Goal: Information Seeking & Learning: Learn about a topic

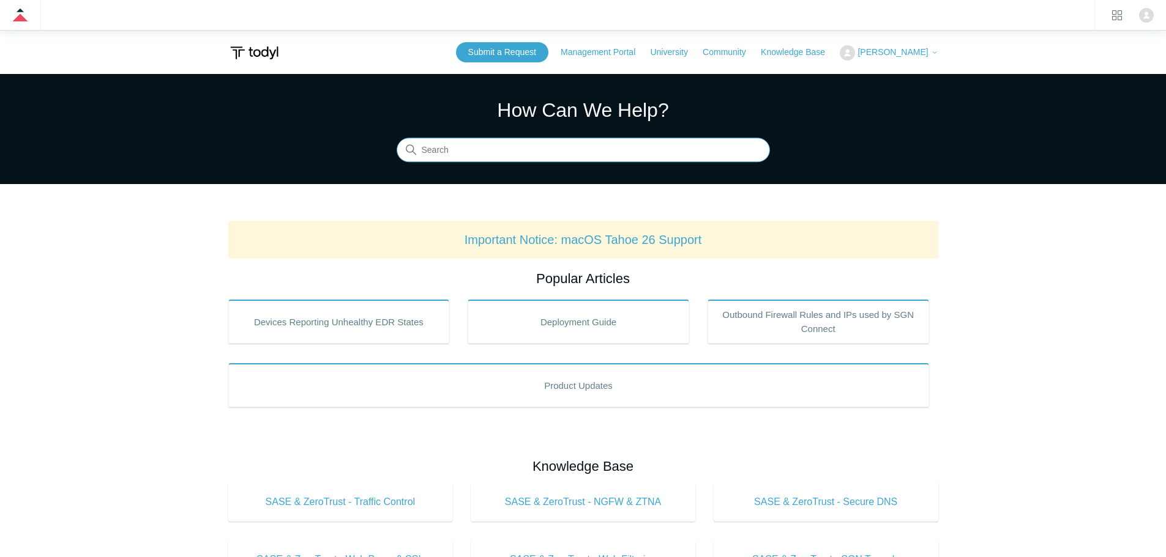
click at [458, 144] on input "Search" at bounding box center [583, 150] width 373 height 24
type input "auto upda"
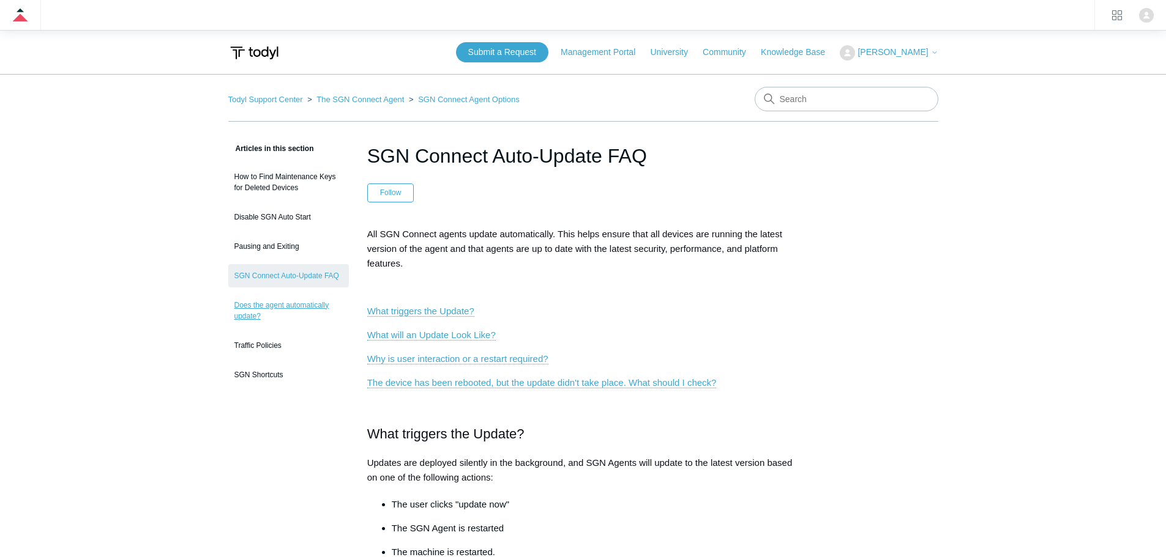
click at [308, 315] on link "Does the agent automatically update?" at bounding box center [288, 311] width 121 height 34
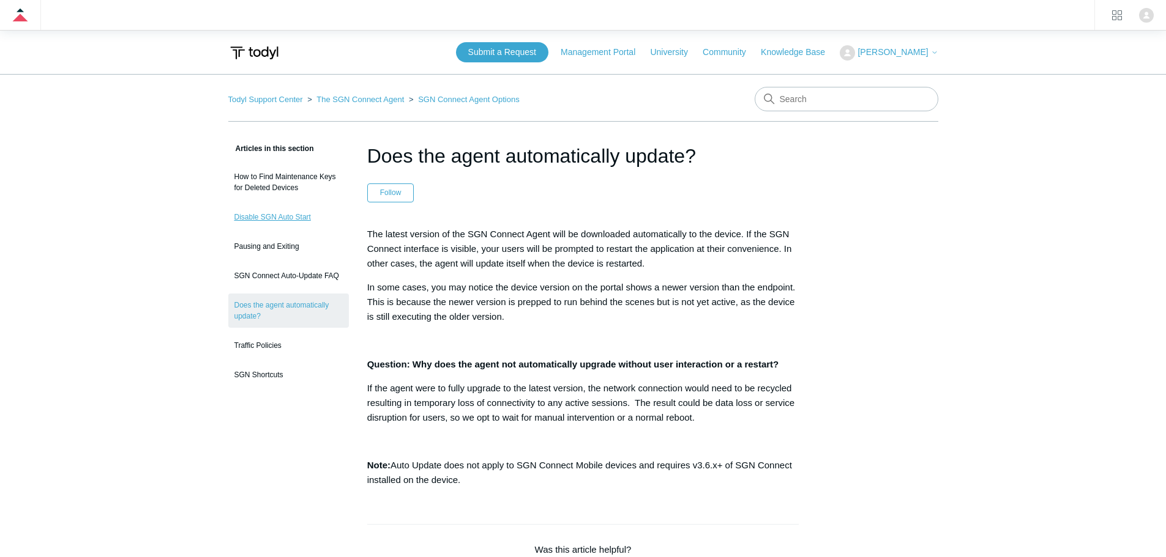
click at [264, 217] on link "Disable SGN Auto Start" at bounding box center [288, 217] width 121 height 23
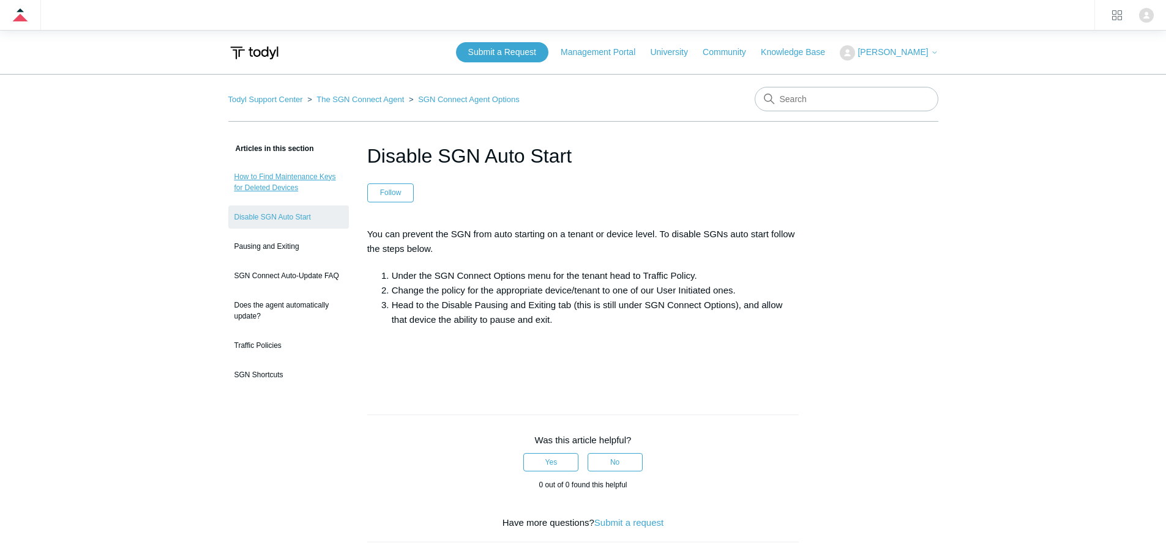
click at [269, 190] on link "How to Find Maintenance Keys for Deleted Devices" at bounding box center [288, 182] width 121 height 34
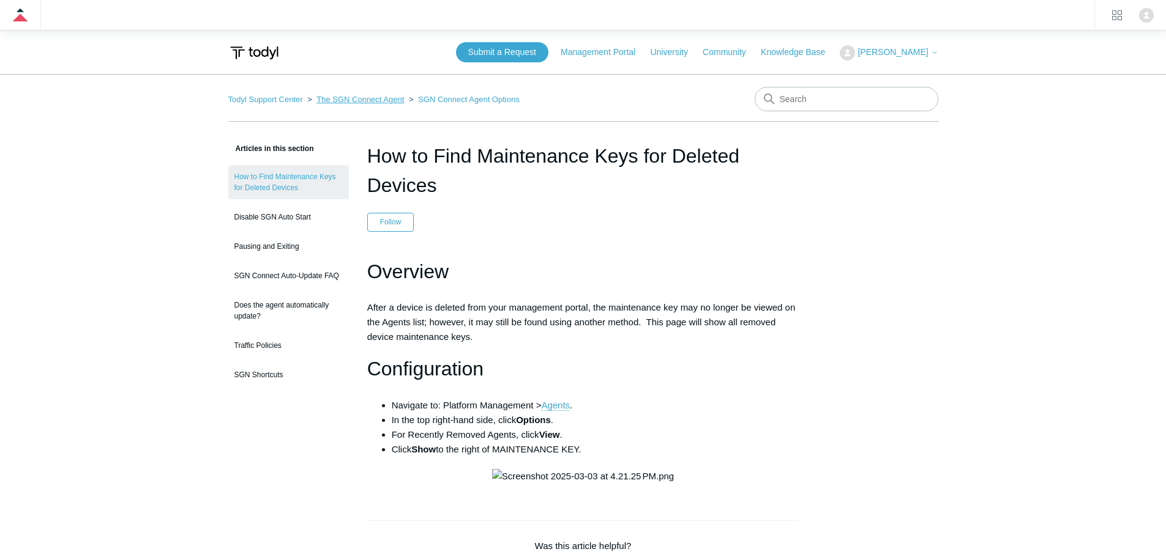
click at [390, 99] on link "The SGN Connect Agent" at bounding box center [360, 99] width 88 height 9
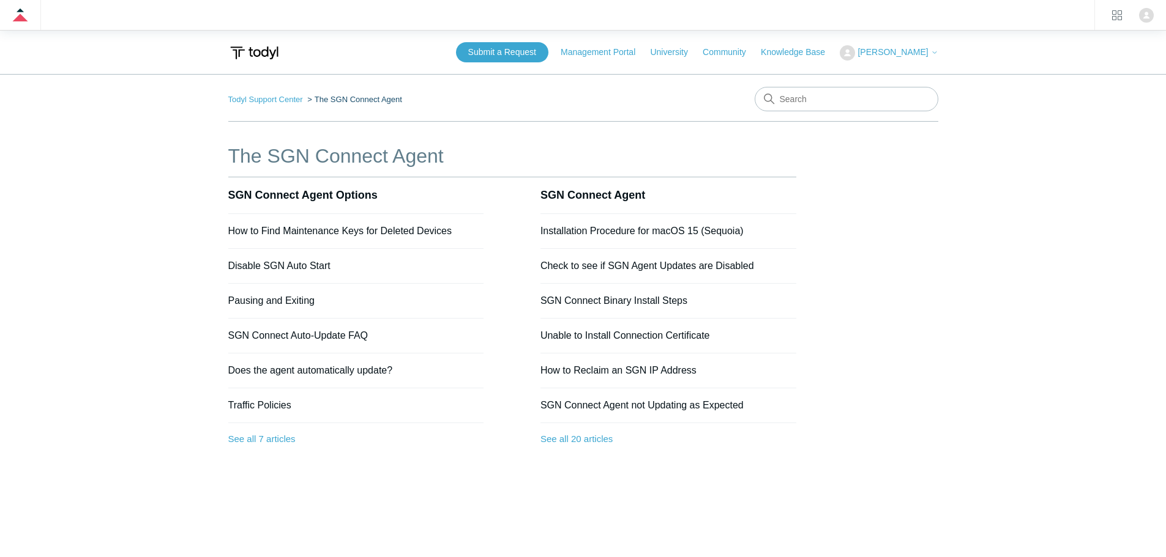
click at [187, 212] on main "Todyl Support Center The SGN Connect Agent The SGN Connect Agent SGN Connect Ag…" at bounding box center [583, 325] width 1166 height 502
